Goal: Task Accomplishment & Management: Manage account settings

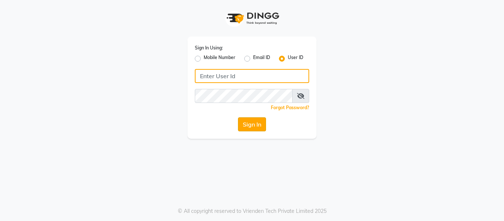
type input "ethinixexceptional"
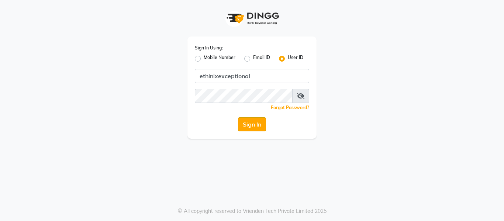
click at [249, 127] on button "Sign In" at bounding box center [252, 124] width 28 height 14
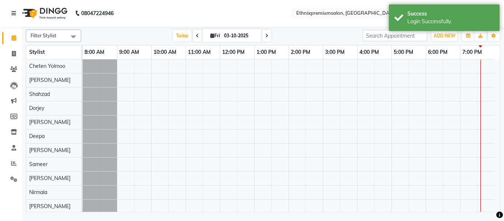
select select "en"
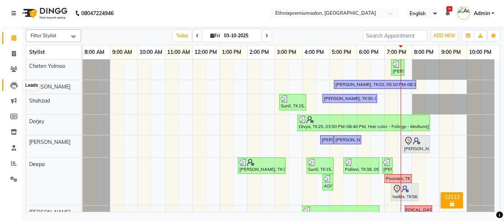
click at [15, 86] on icon at bounding box center [13, 85] width 7 height 7
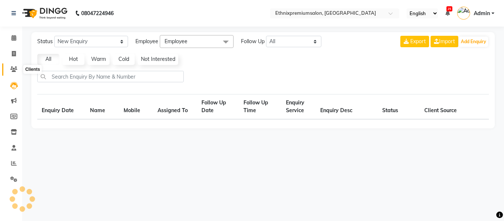
click at [14, 70] on icon at bounding box center [13, 69] width 7 height 6
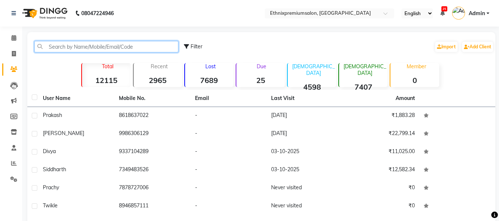
click at [73, 44] on input "text" at bounding box center [106, 46] width 144 height 11
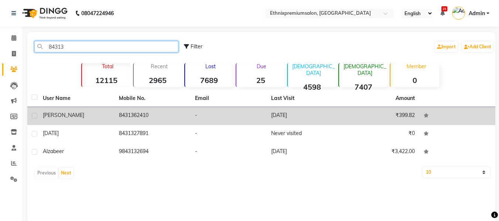
type input "84313"
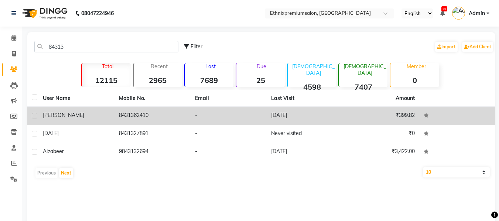
click at [147, 118] on td "8431362410" at bounding box center [152, 116] width 76 height 18
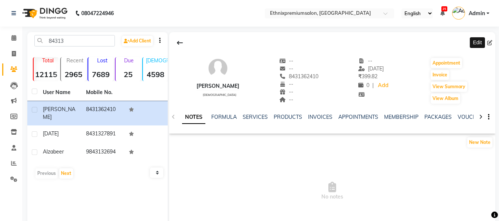
click at [492, 44] on span at bounding box center [491, 43] width 8 height 8
click at [489, 44] on icon at bounding box center [489, 42] width 5 height 5
select select "[DEMOGRAPHIC_DATA]"
select select "39703"
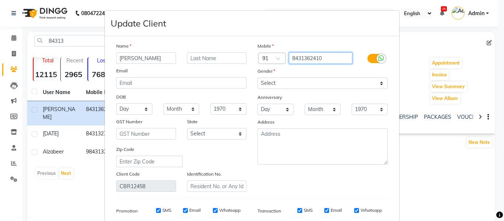
click at [327, 57] on input "8431362410" at bounding box center [321, 57] width 64 height 11
click at [340, 59] on input "9431978410" at bounding box center [321, 57] width 64 height 11
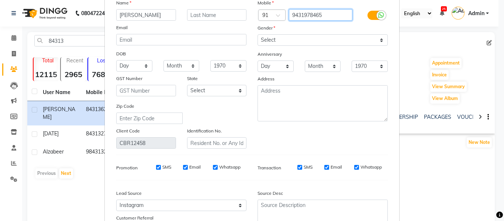
scroll to position [106, 0]
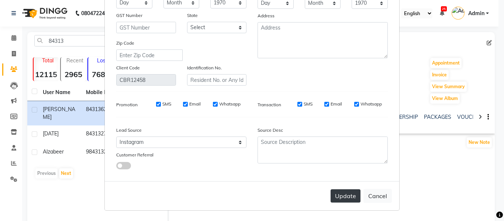
type input "9431978465"
click at [340, 191] on button "Update" at bounding box center [346, 195] width 30 height 13
select select
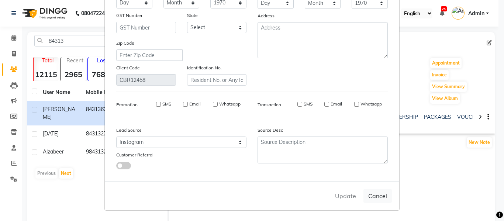
select select
checkbox input "false"
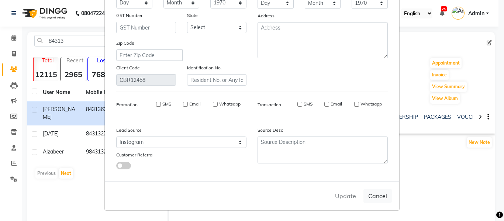
checkbox input "false"
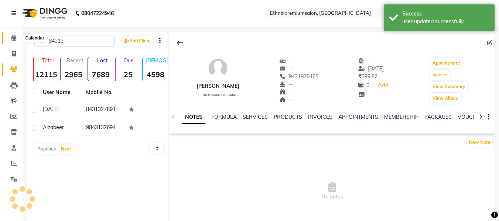
click at [13, 39] on icon at bounding box center [13, 38] width 5 height 6
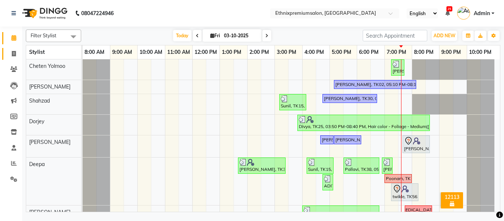
click at [13, 56] on span at bounding box center [13, 54] width 13 height 8
select select "service"
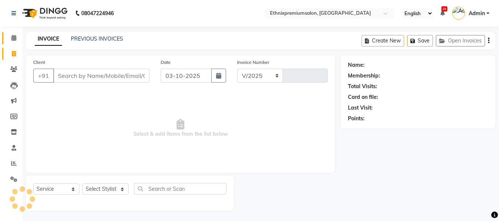
select select "3625"
type input "11138"
click at [11, 37] on span at bounding box center [13, 38] width 13 height 8
